Goal: Navigation & Orientation: Understand site structure

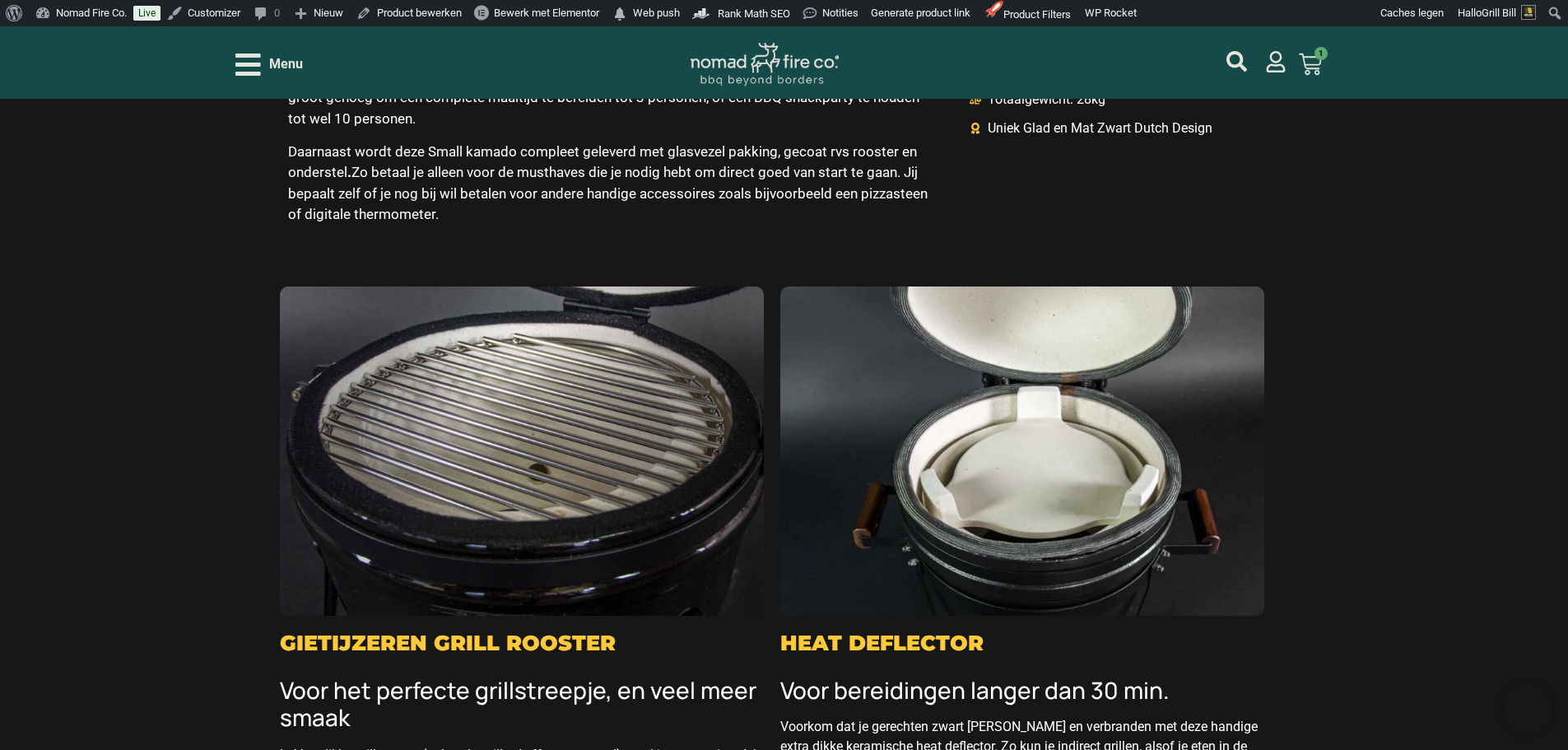
scroll to position [2140, 0]
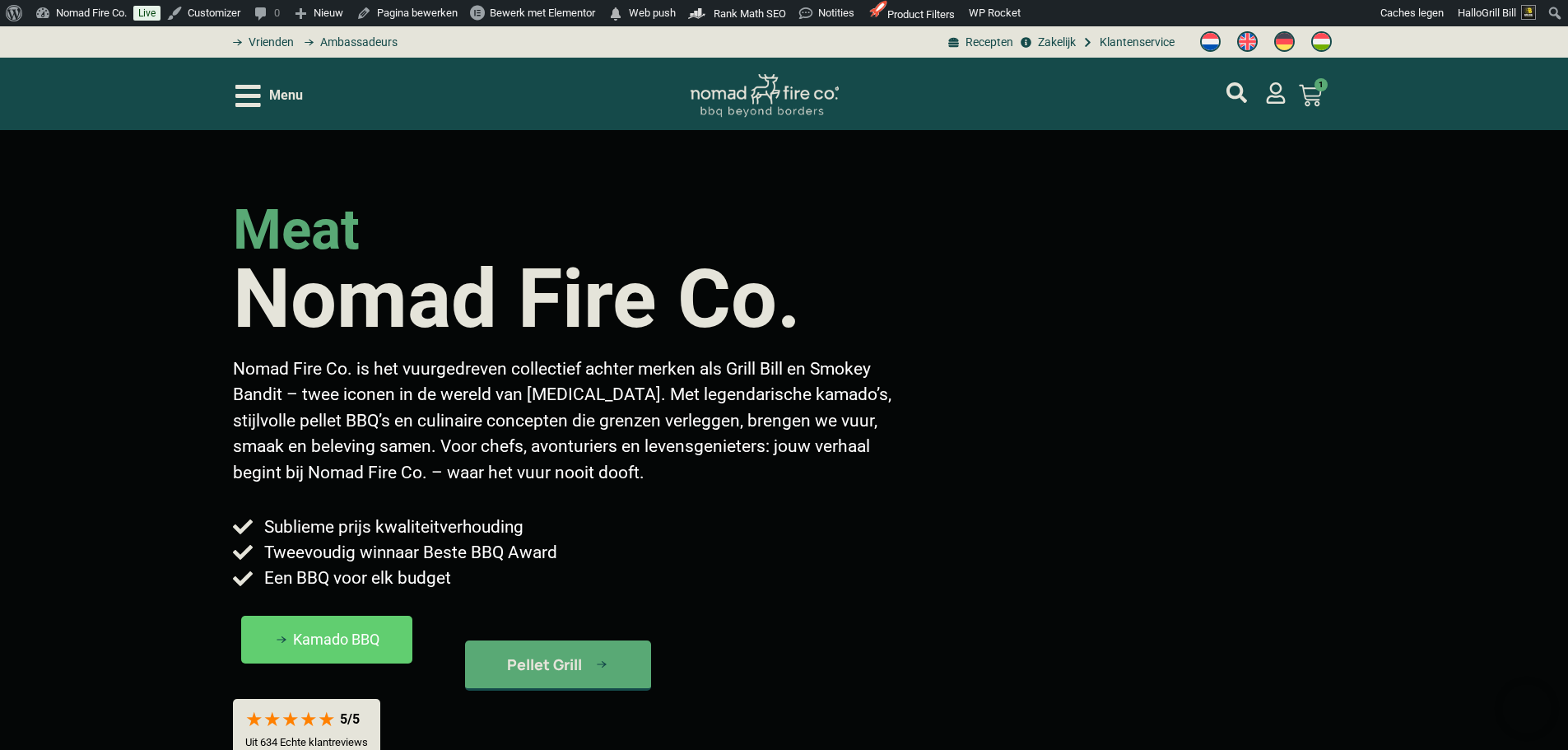
click at [295, 87] on span "Menu" at bounding box center [286, 95] width 33 height 20
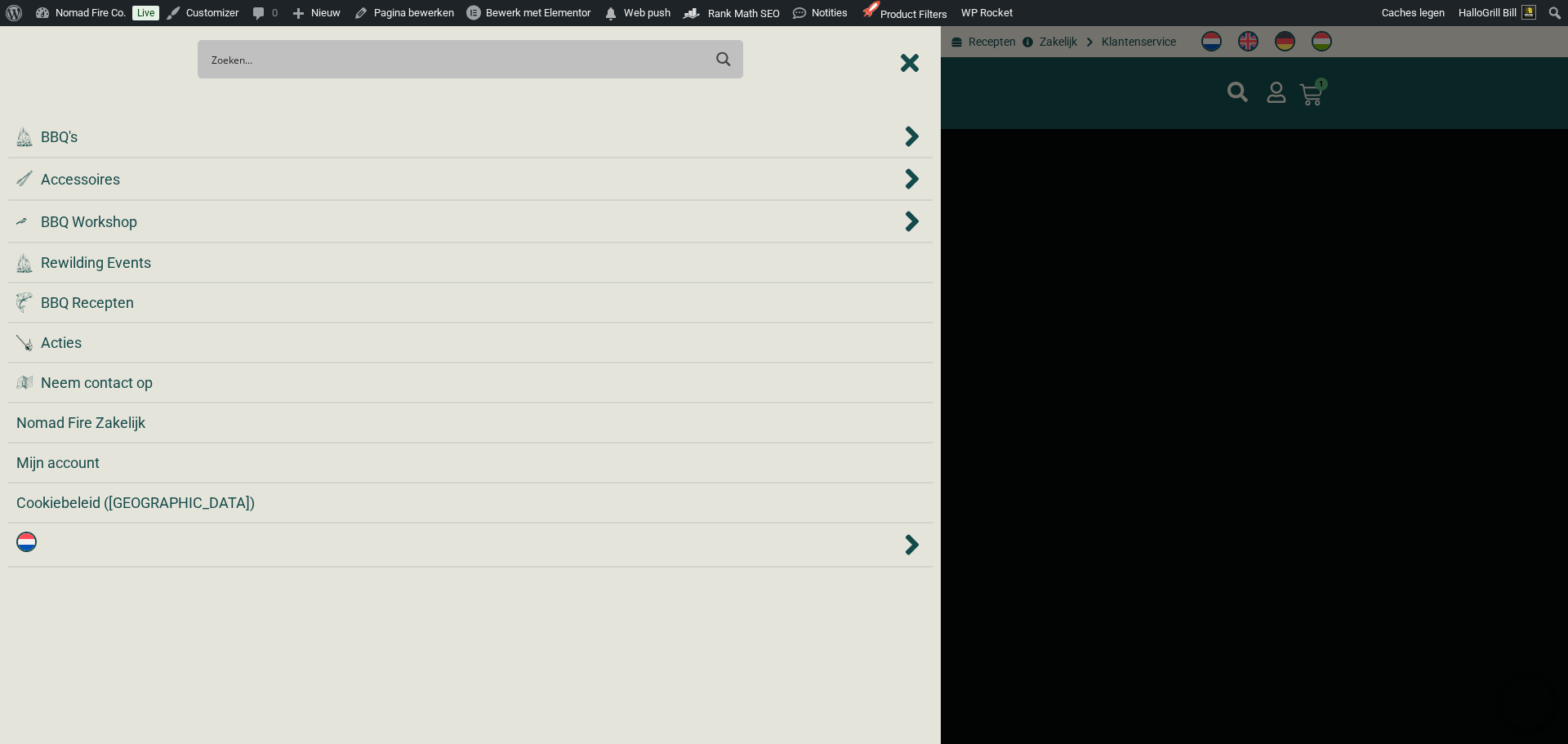
click at [1034, 100] on div at bounding box center [784, 372] width 1568 height 744
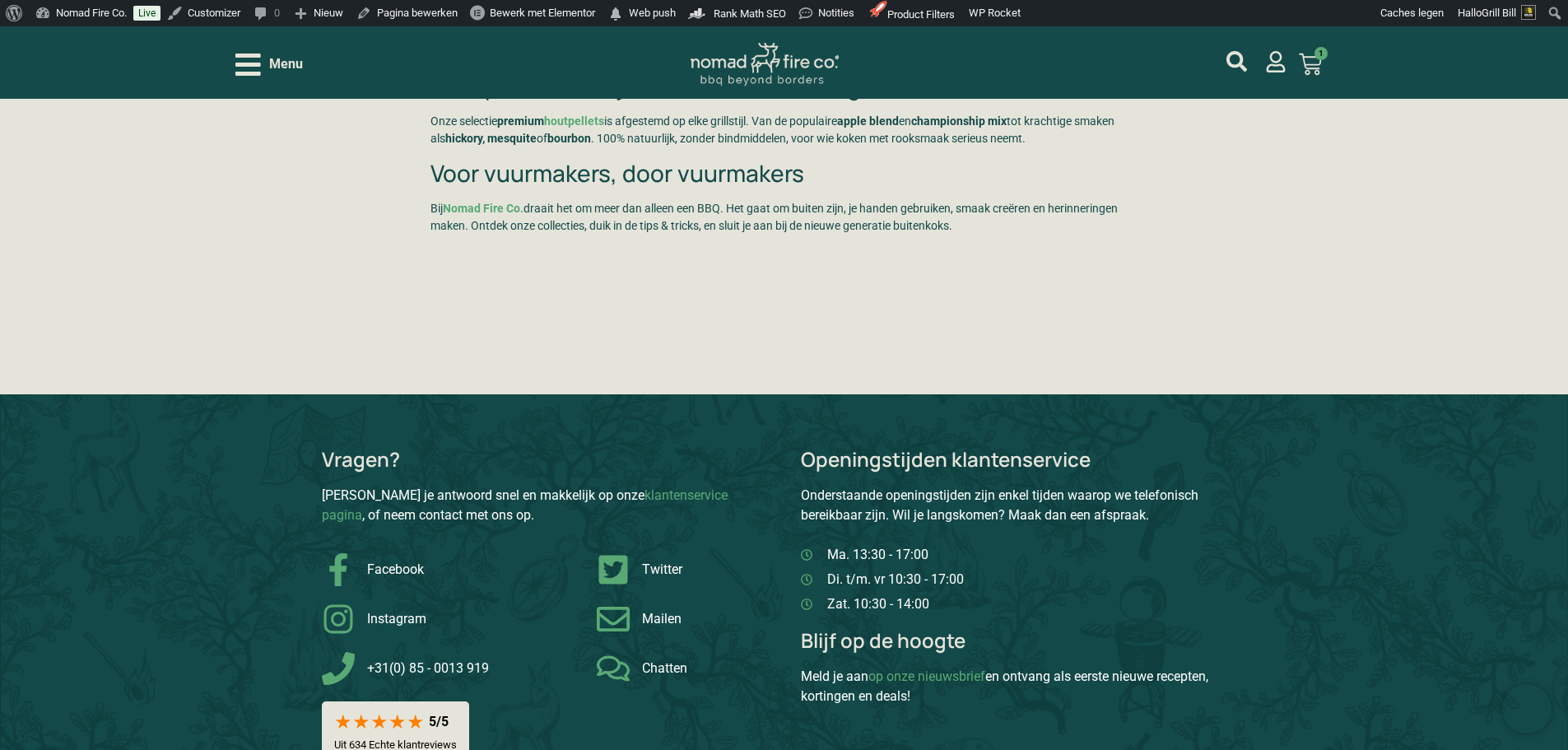
scroll to position [4609, 0]
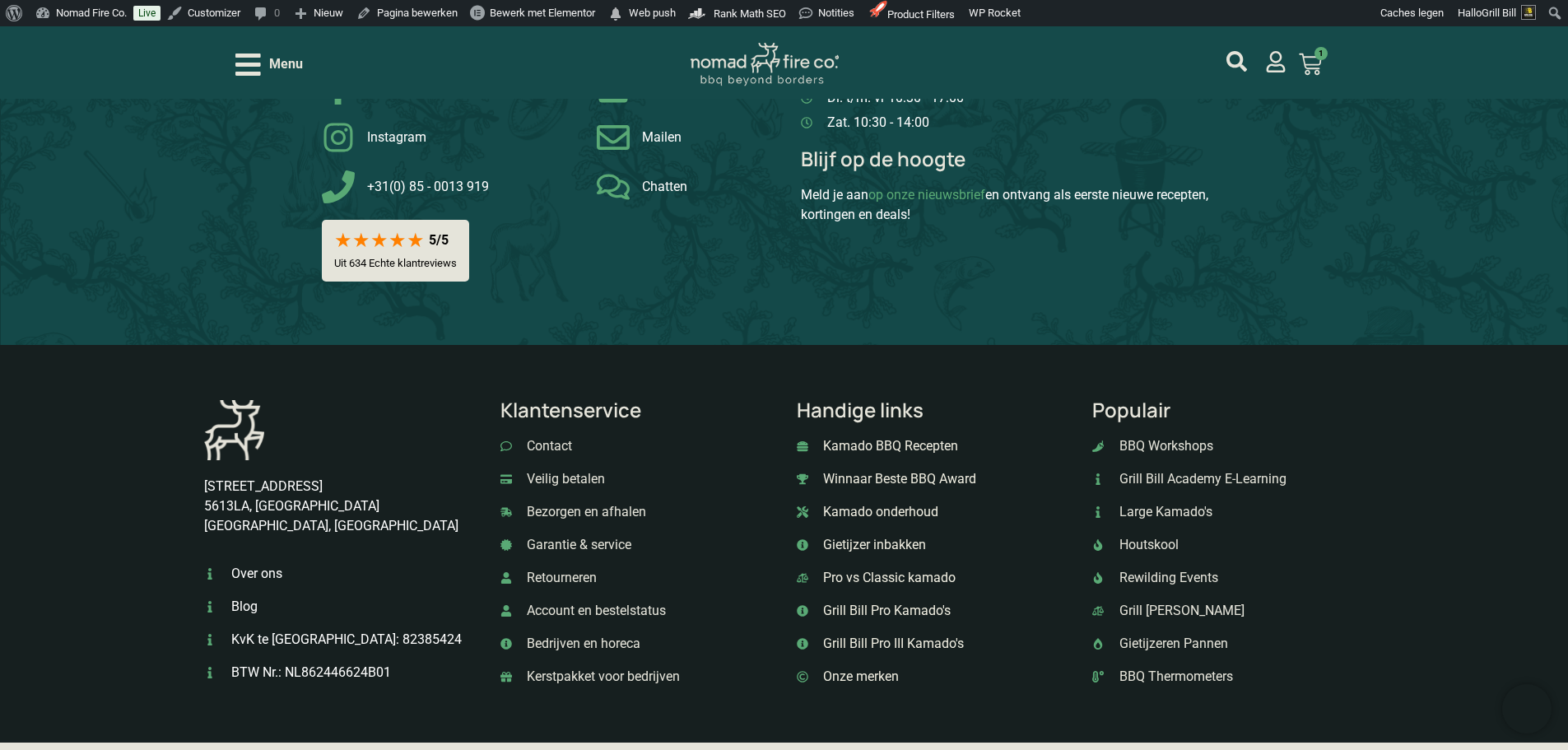
click at [254, 583] on span "Over ons" at bounding box center [255, 573] width 55 height 20
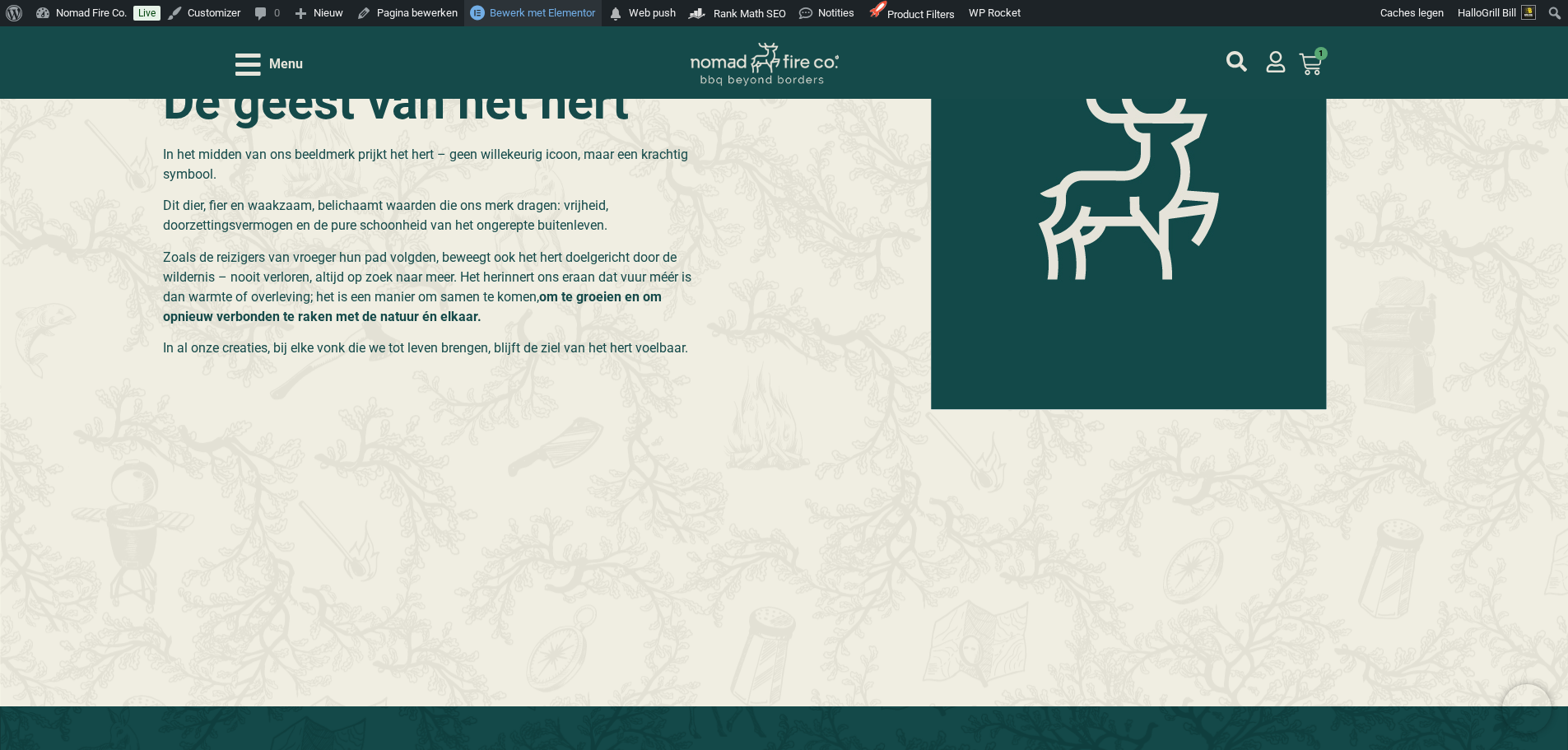
scroll to position [3539, 0]
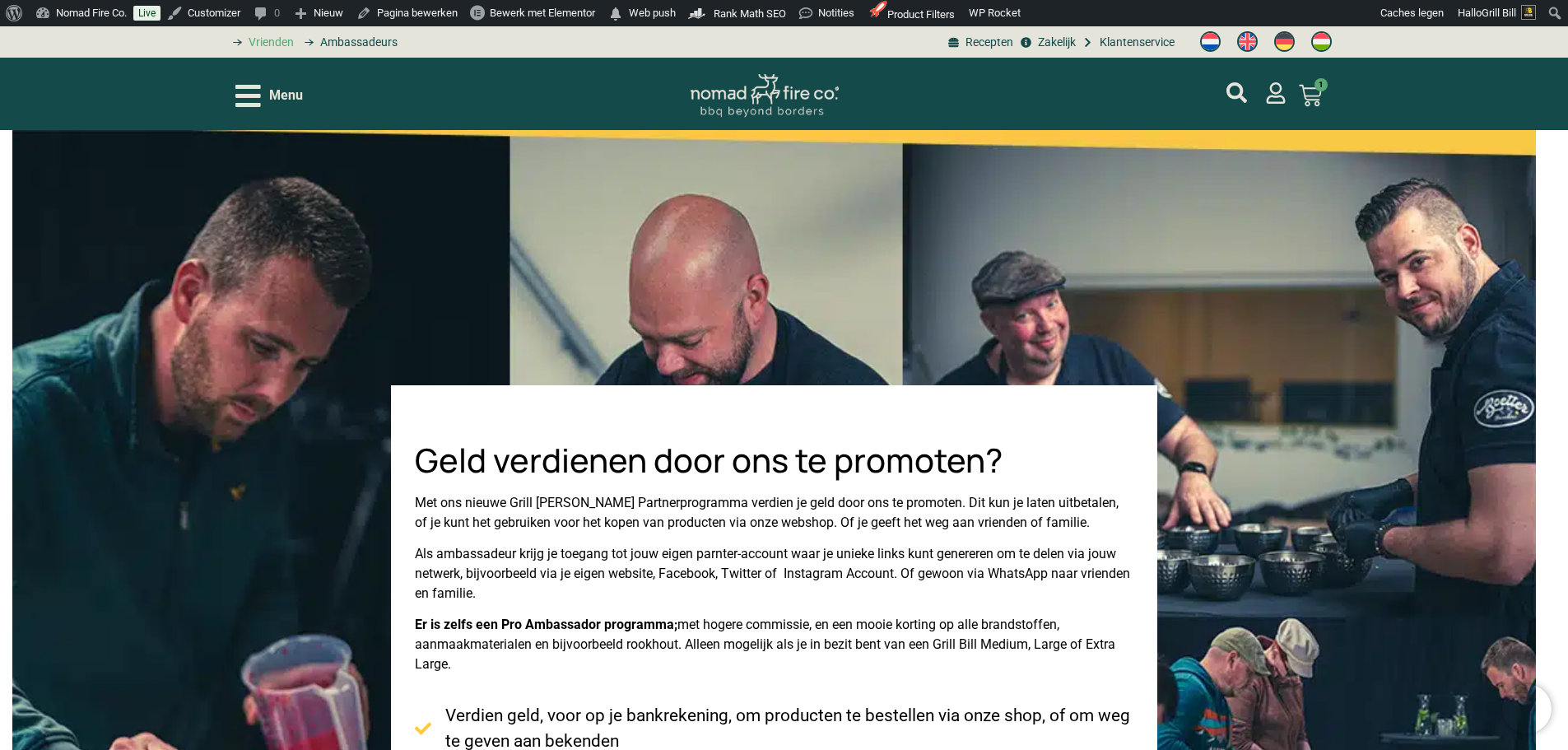
click at [284, 48] on span "Vrienden" at bounding box center [269, 42] width 50 height 17
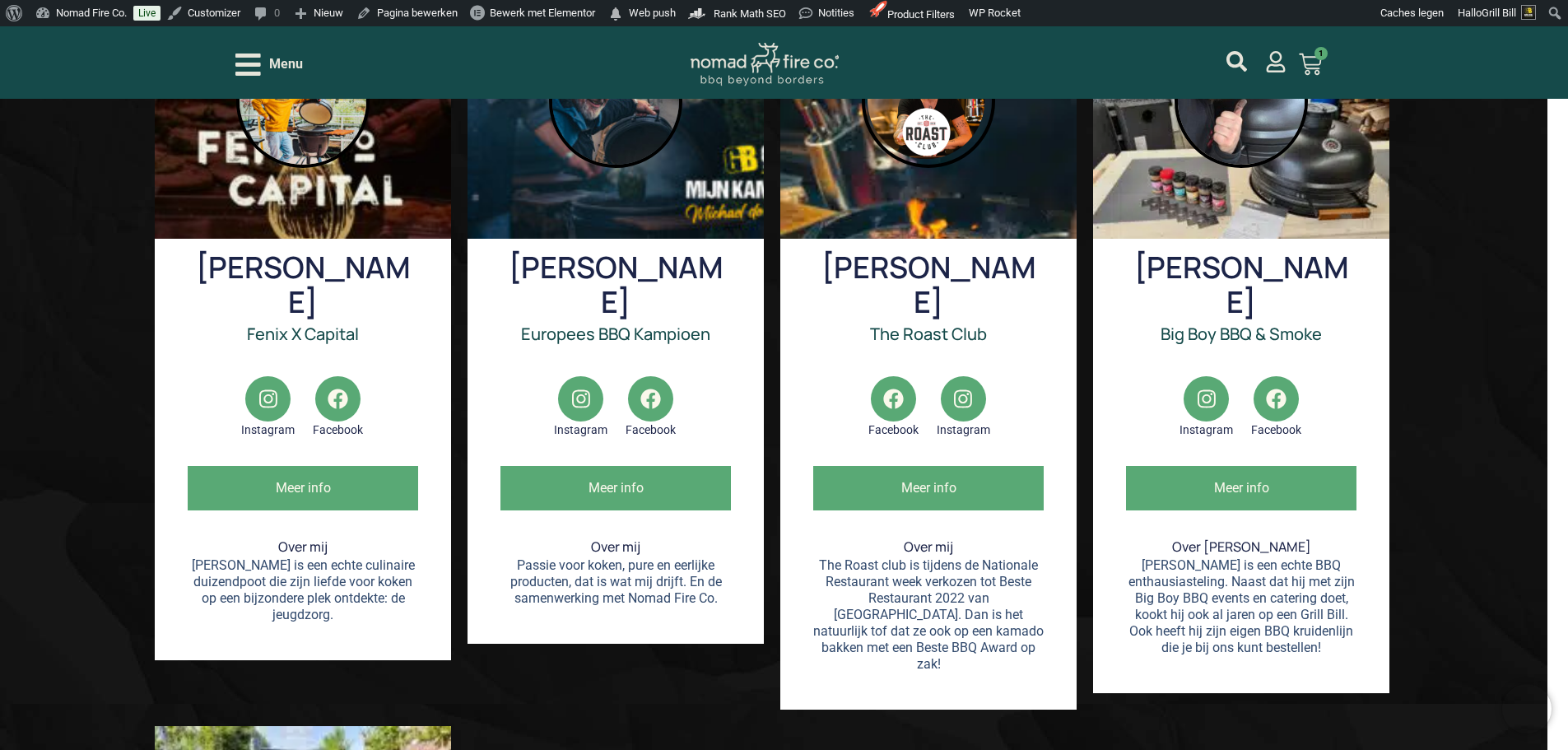
scroll to position [576, 0]
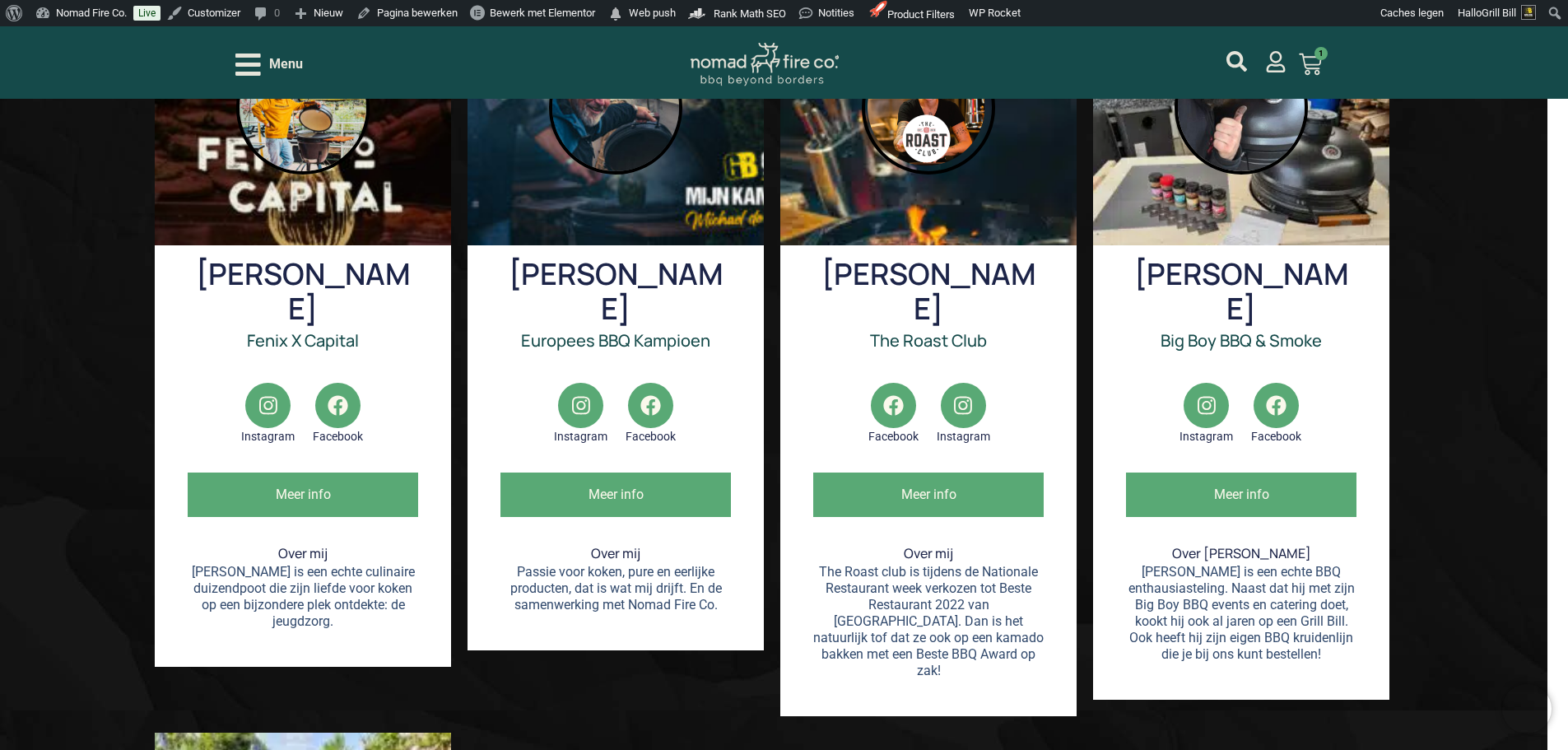
click at [624, 338] on h3 "Europees BBQ Kampioen" at bounding box center [616, 340] width 230 height 29
click at [624, 337] on h3 "Europees BBQ Kampioen" at bounding box center [616, 340] width 230 height 29
